Goal: Task Accomplishment & Management: Manage account settings

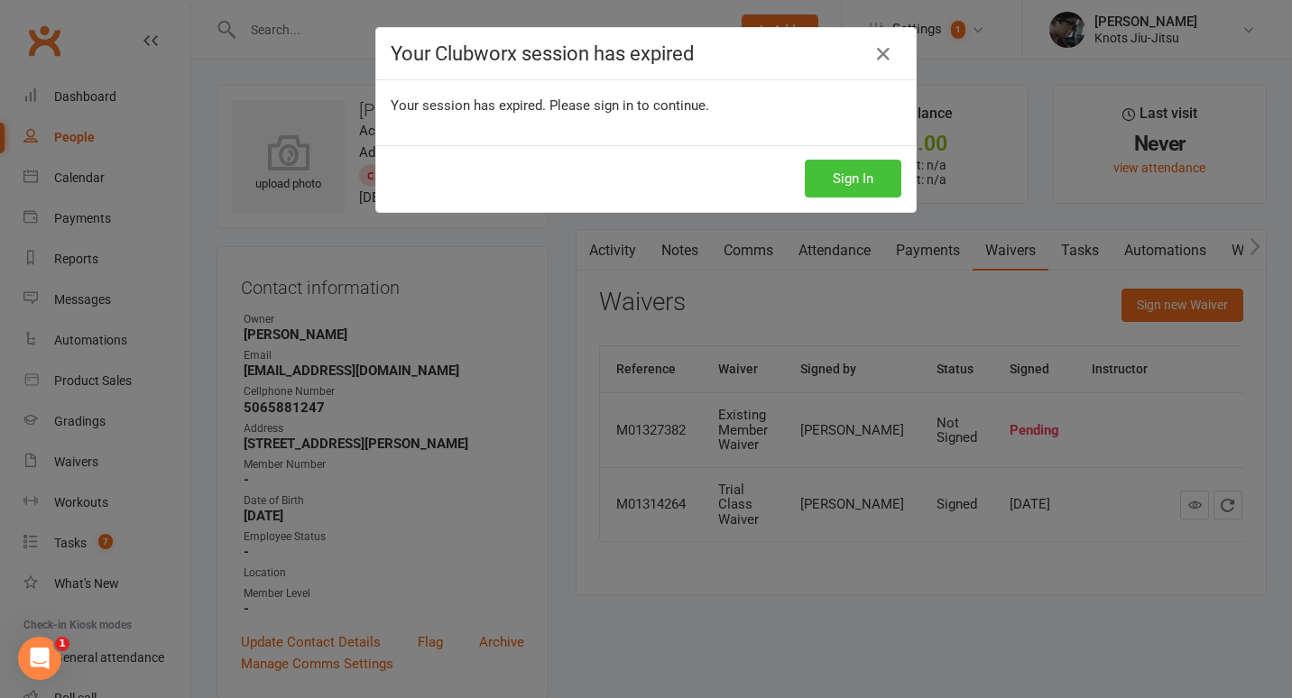
click at [841, 178] on button "Sign In" at bounding box center [853, 179] width 97 height 38
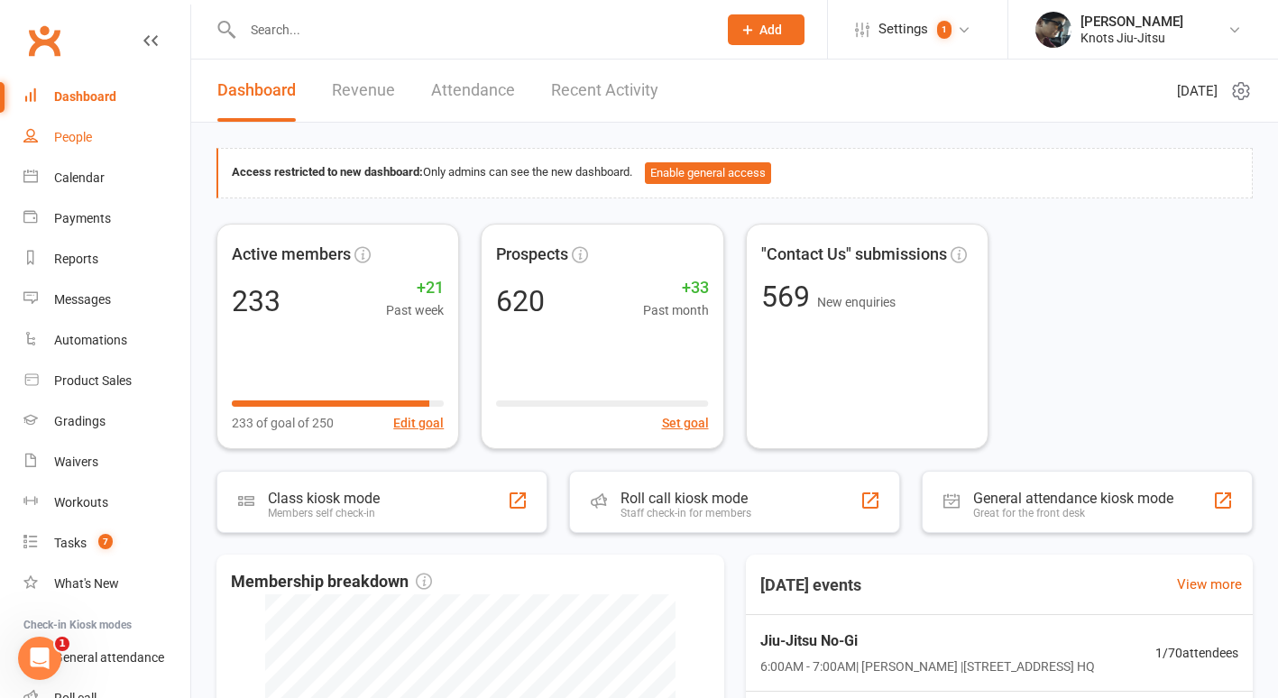
click at [85, 133] on div "People" at bounding box center [73, 137] width 38 height 14
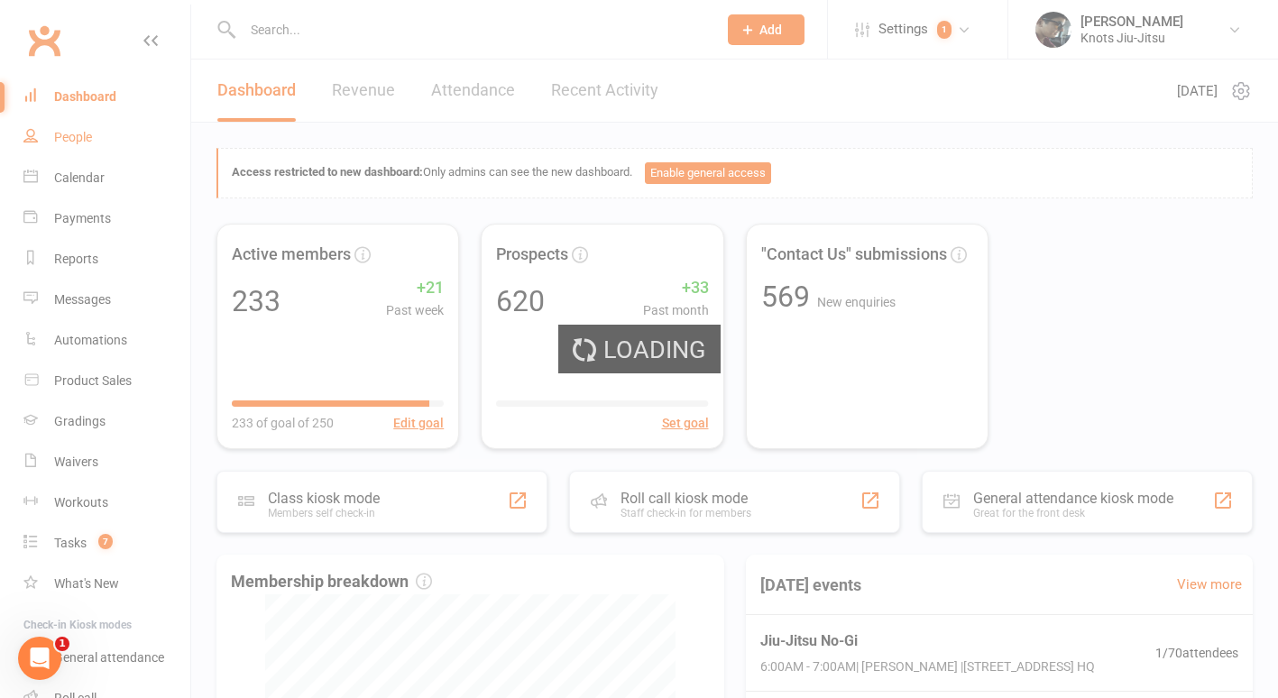
select select "100"
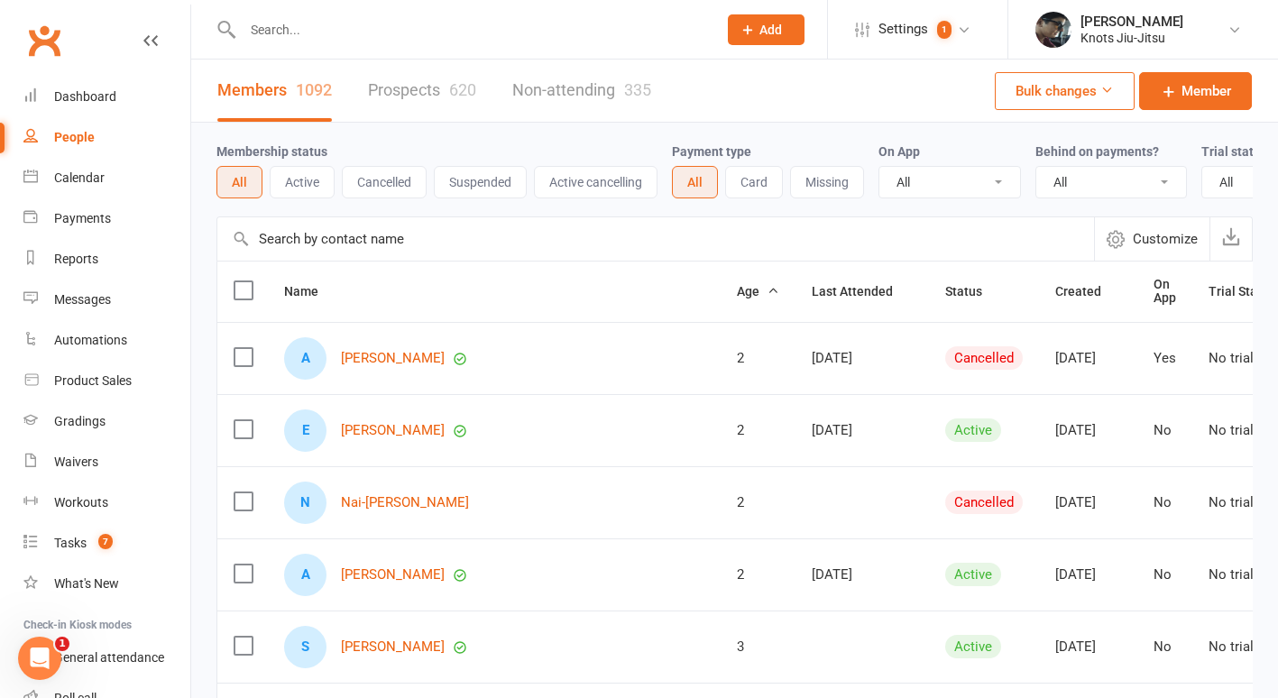
click at [445, 77] on link "Prospects 620" at bounding box center [422, 91] width 108 height 62
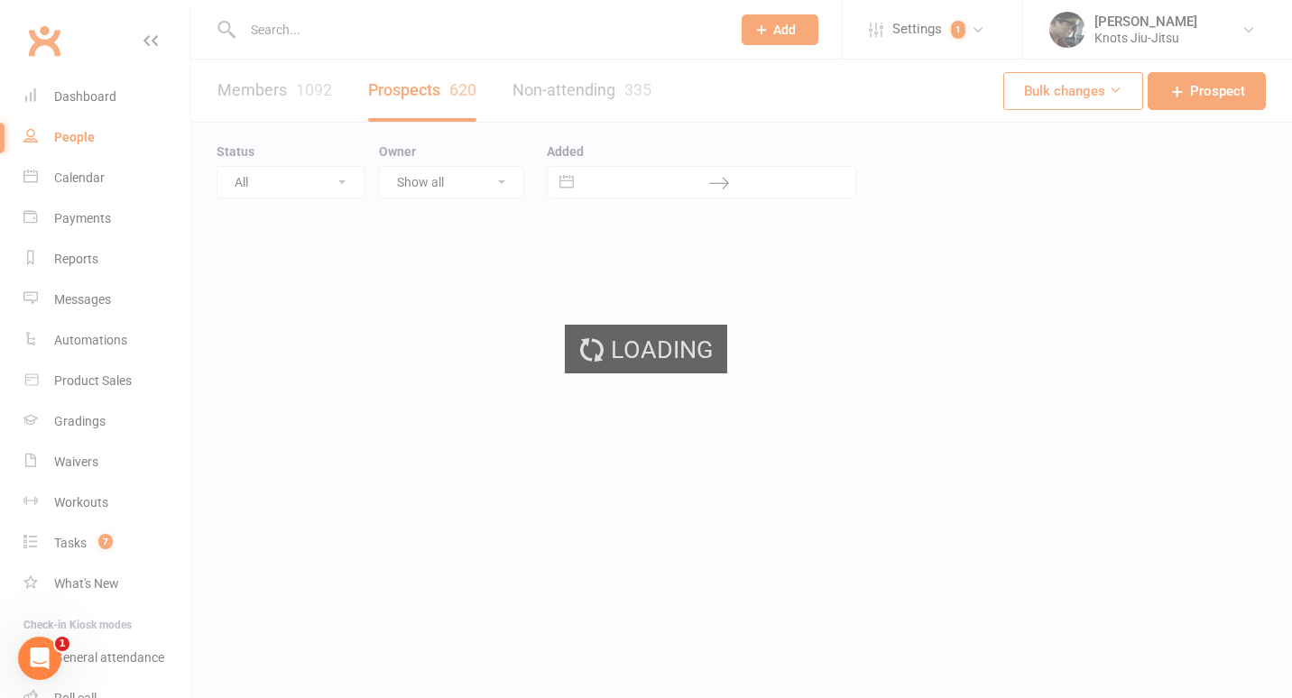
select select "100"
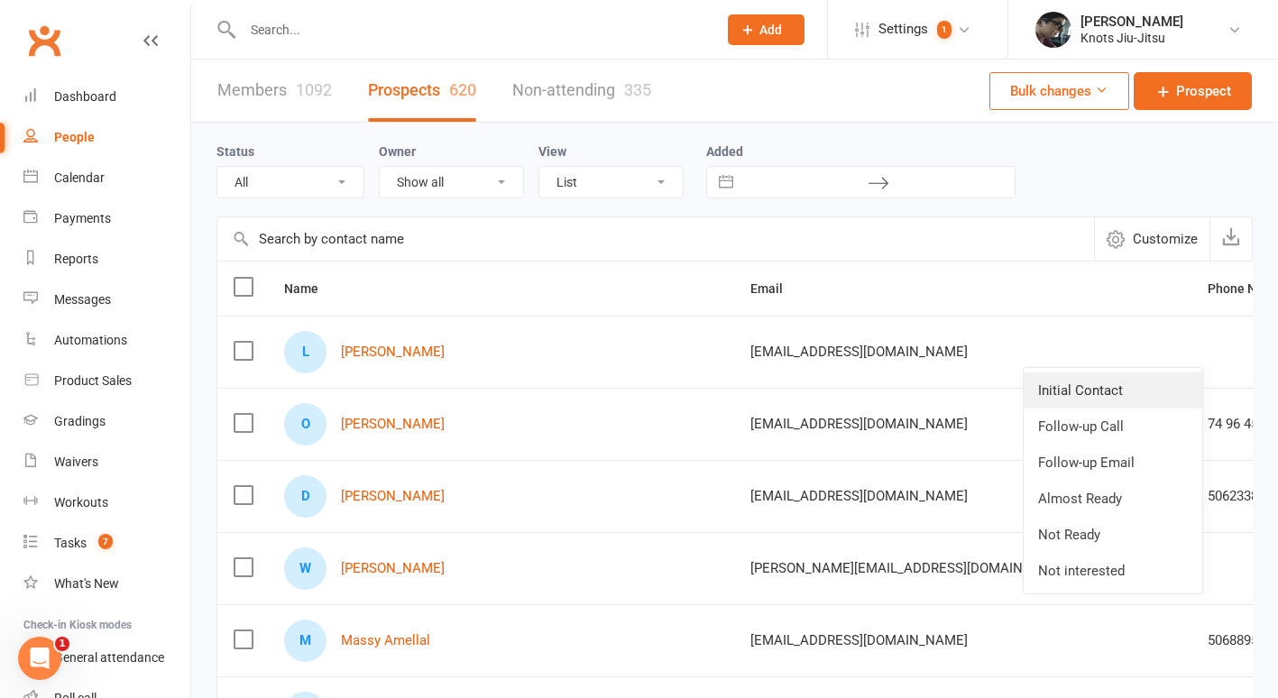
click at [1116, 386] on link "Initial Contact" at bounding box center [1113, 390] width 179 height 36
